Goal: Information Seeking & Learning: Learn about a topic

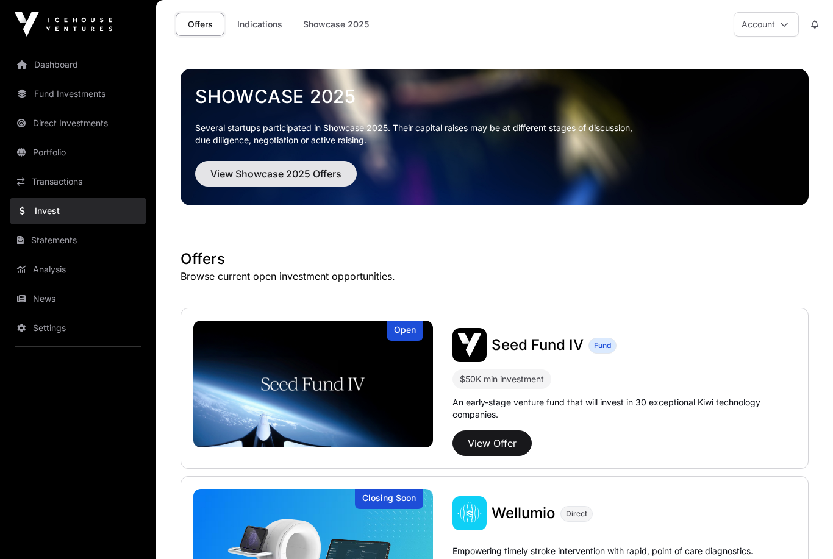
click at [306, 168] on span "View Showcase 2025 Offers" at bounding box center [275, 174] width 131 height 15
click at [303, 185] on button "View Showcase 2025 Offers" at bounding box center [276, 174] width 162 height 26
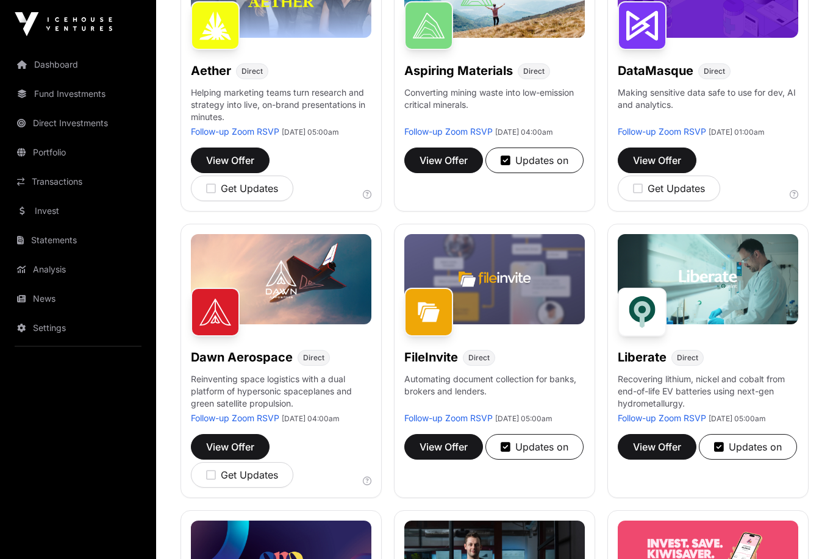
scroll to position [254, 0]
click at [656, 455] on span "View Offer" at bounding box center [657, 447] width 48 height 15
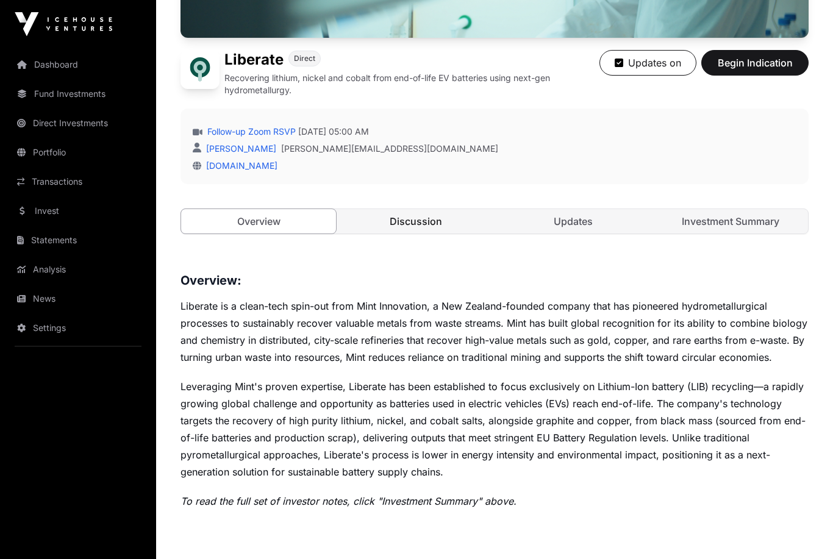
scroll to position [264, 0]
click at [417, 210] on link "Discussion" at bounding box center [416, 221] width 155 height 24
click at [420, 226] on link "Discussion" at bounding box center [416, 221] width 155 height 24
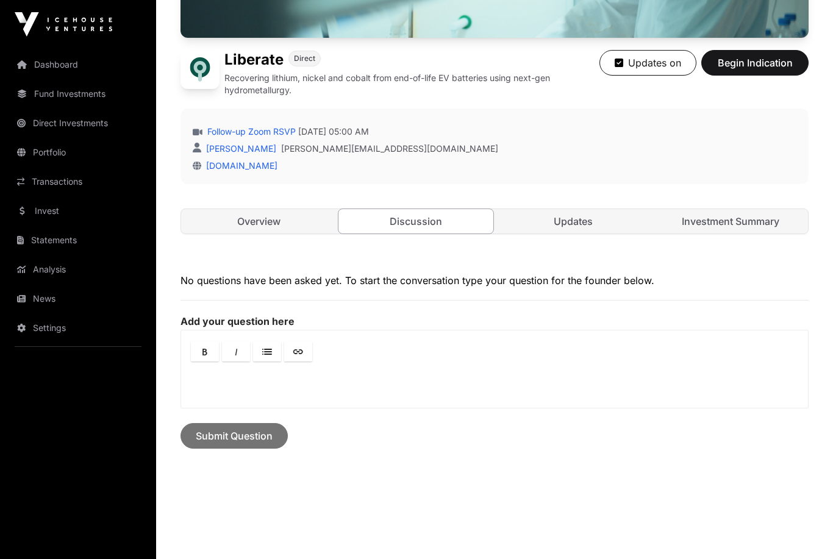
scroll to position [257, 0]
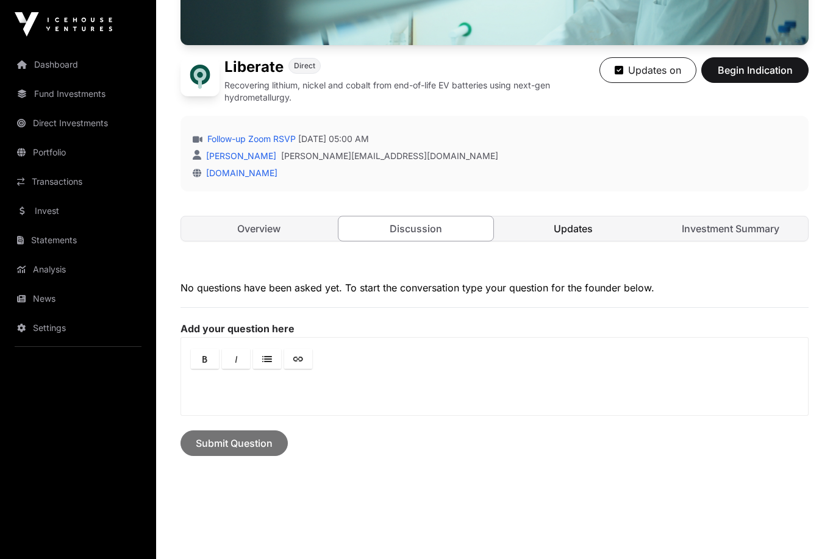
click at [583, 227] on link "Updates" at bounding box center [573, 229] width 155 height 24
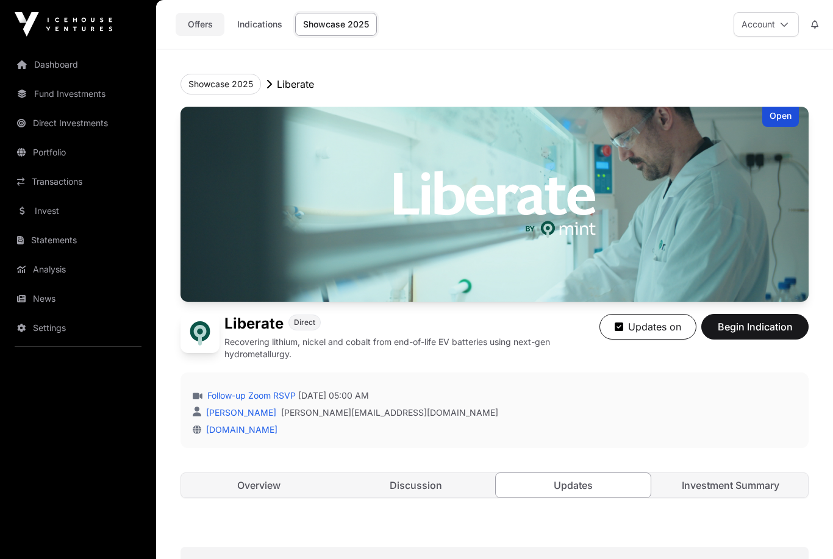
click at [201, 27] on link "Offers" at bounding box center [200, 24] width 49 height 23
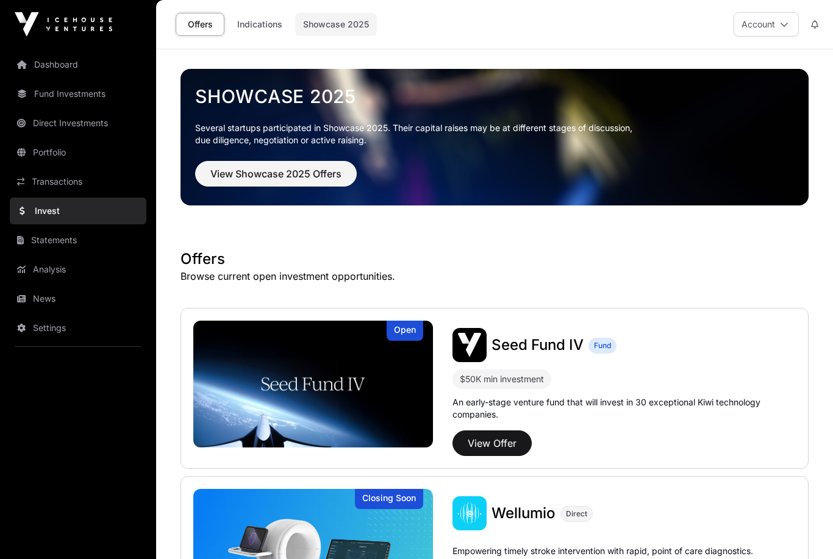
click at [355, 33] on link "Showcase 2025" at bounding box center [336, 24] width 82 height 23
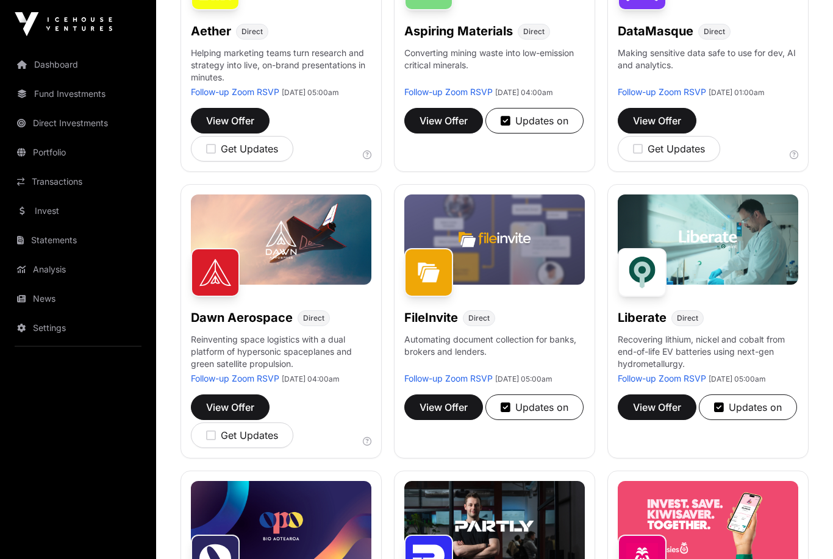
scroll to position [301, 0]
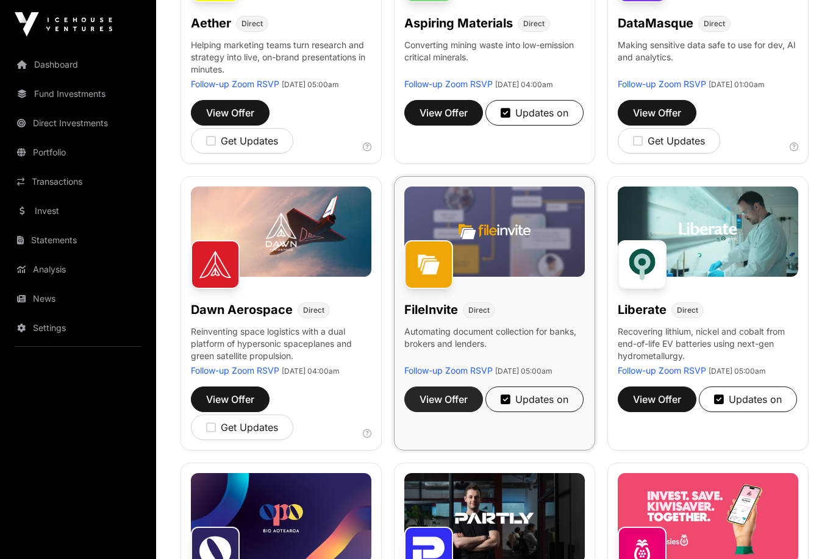
click at [446, 407] on span "View Offer" at bounding box center [444, 399] width 48 height 15
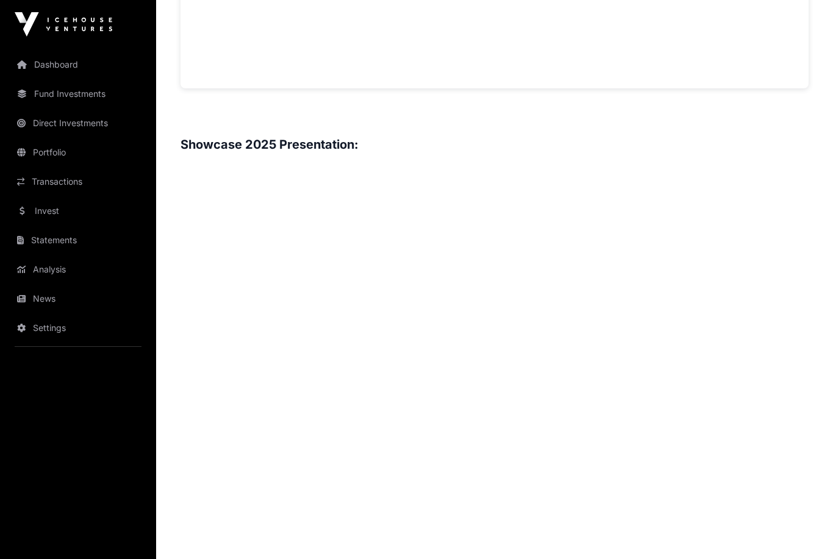
scroll to position [1196, 0]
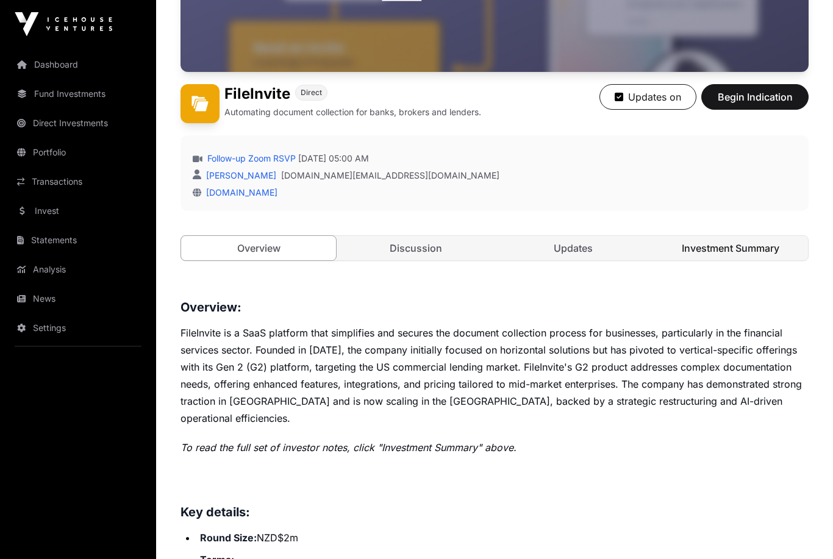
click at [708, 250] on link "Investment Summary" at bounding box center [730, 249] width 155 height 24
click at [735, 250] on link "Investment Summary" at bounding box center [730, 248] width 155 height 24
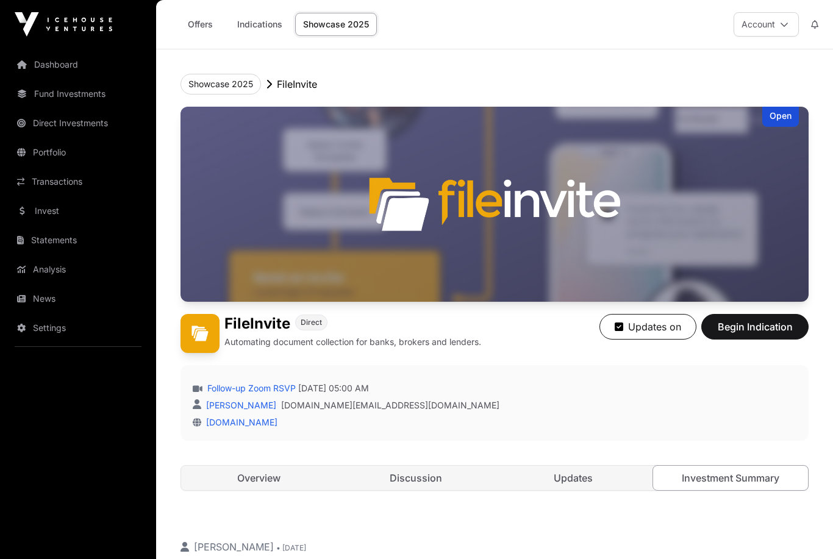
click at [349, 18] on link "Showcase 2025" at bounding box center [336, 24] width 82 height 23
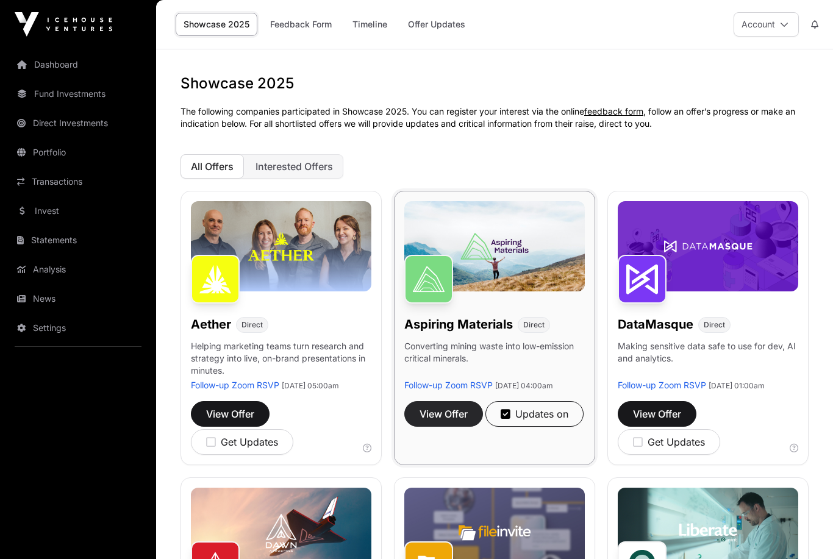
click at [440, 422] on span "View Offer" at bounding box center [444, 414] width 48 height 15
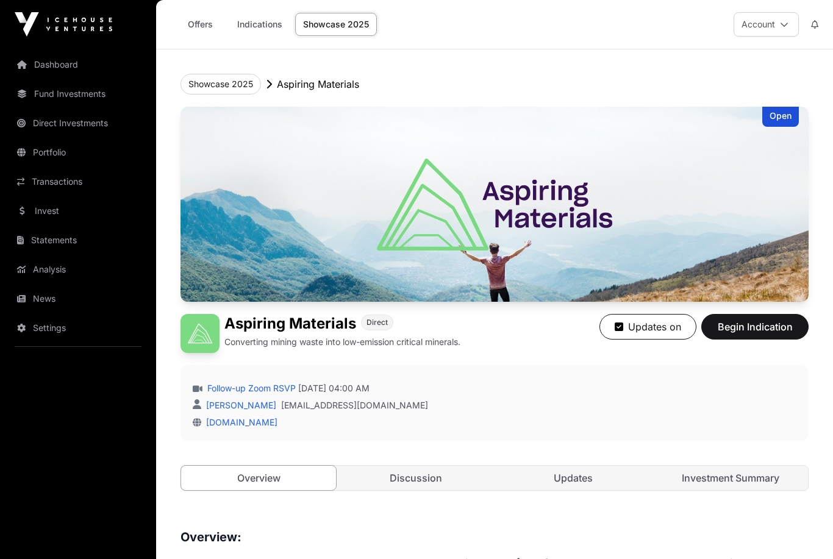
click at [340, 22] on link "Showcase 2025" at bounding box center [336, 24] width 82 height 23
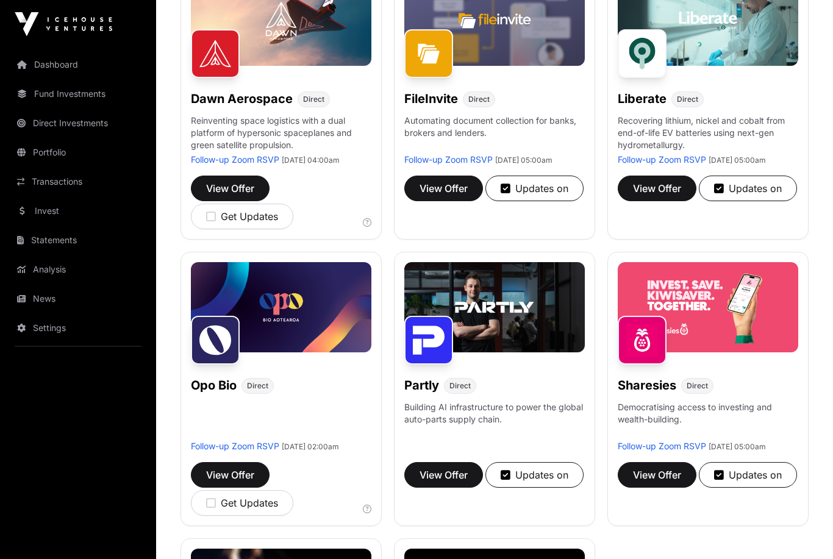
scroll to position [512, 0]
click at [431, 488] on button "View Offer" at bounding box center [443, 475] width 79 height 26
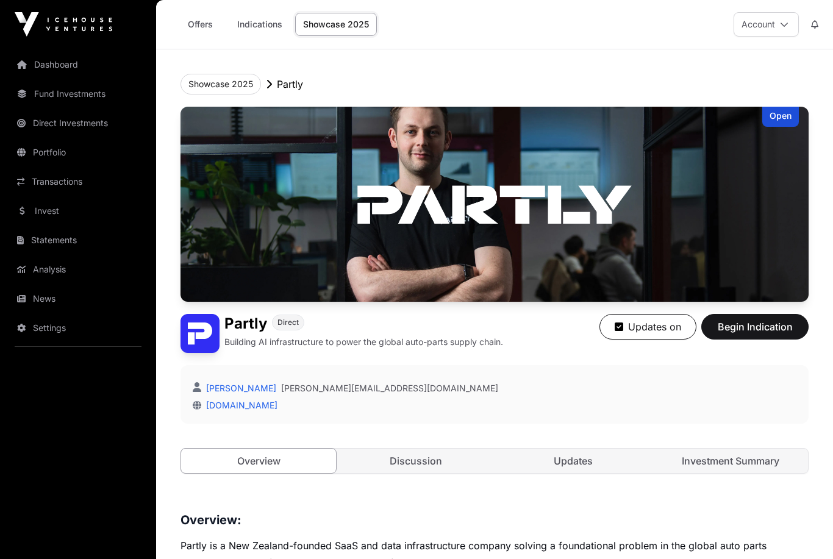
click at [342, 25] on link "Showcase 2025" at bounding box center [336, 24] width 82 height 23
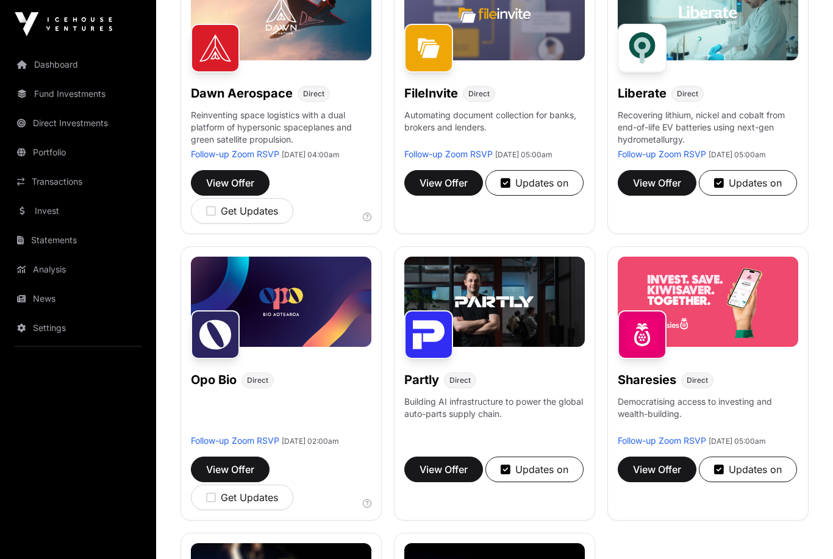
scroll to position [518, 0]
click at [643, 477] on span "View Offer" at bounding box center [657, 469] width 48 height 15
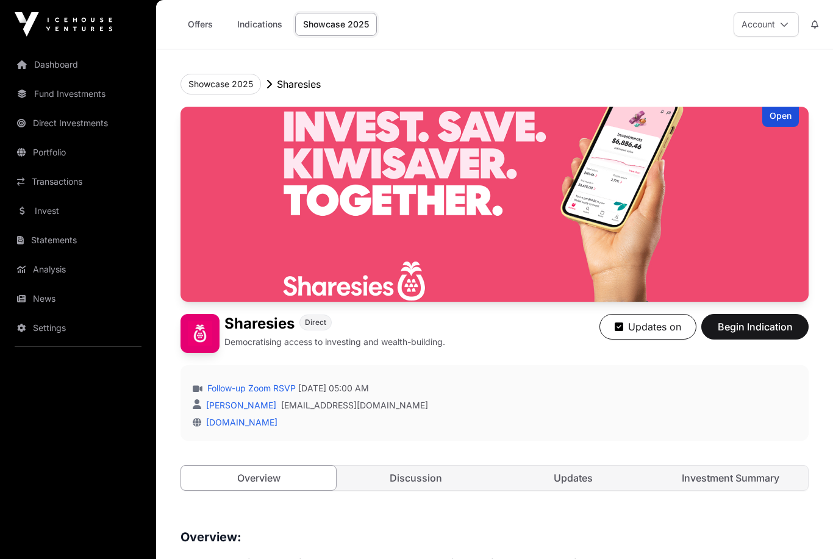
click at [353, 23] on link "Showcase 2025" at bounding box center [336, 24] width 82 height 23
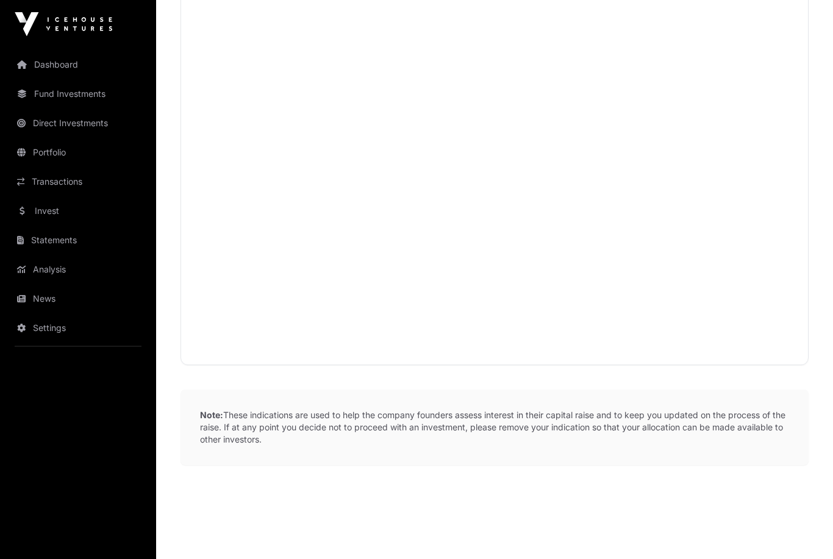
scroll to position [1449, 0]
